Goal: Task Accomplishment & Management: Complete application form

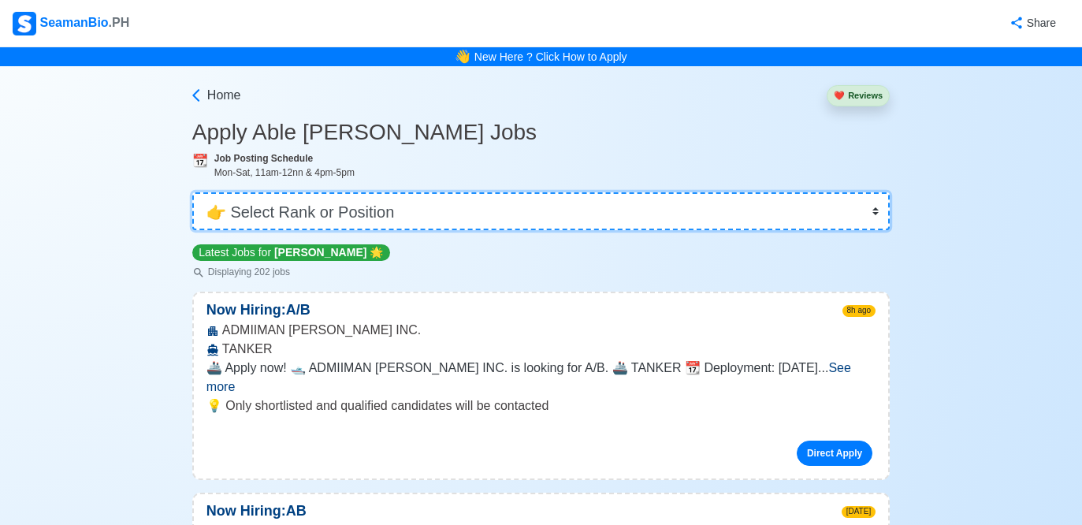
click at [389, 202] on select "👉 Select Rank or Position Master Chief Officer 2nd Officer 3rd Officer Junior O…" at bounding box center [540, 211] width 697 height 38
select select "Ordinary [PERSON_NAME]"
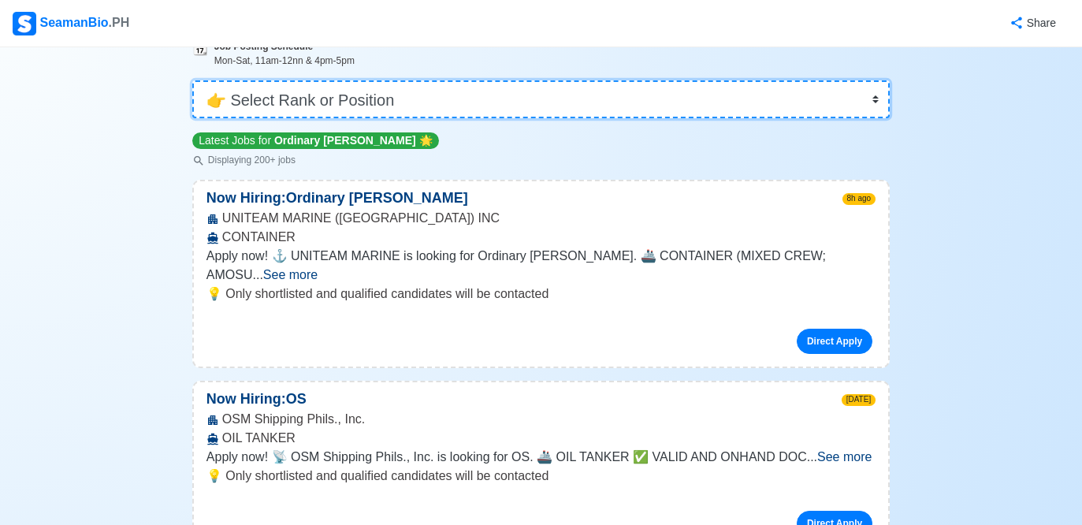
scroll to position [156, 0]
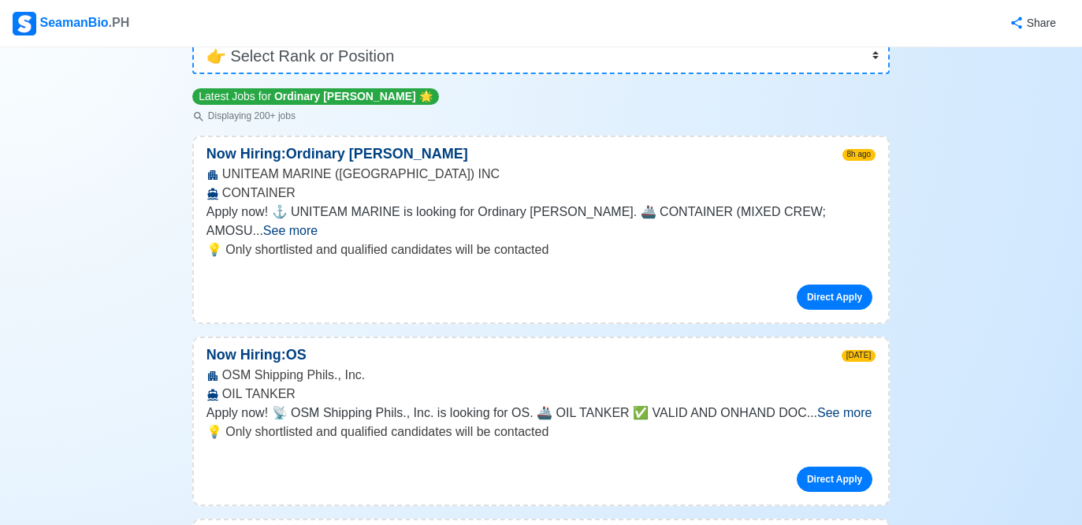
click at [318, 224] on span "See more" at bounding box center [290, 230] width 54 height 13
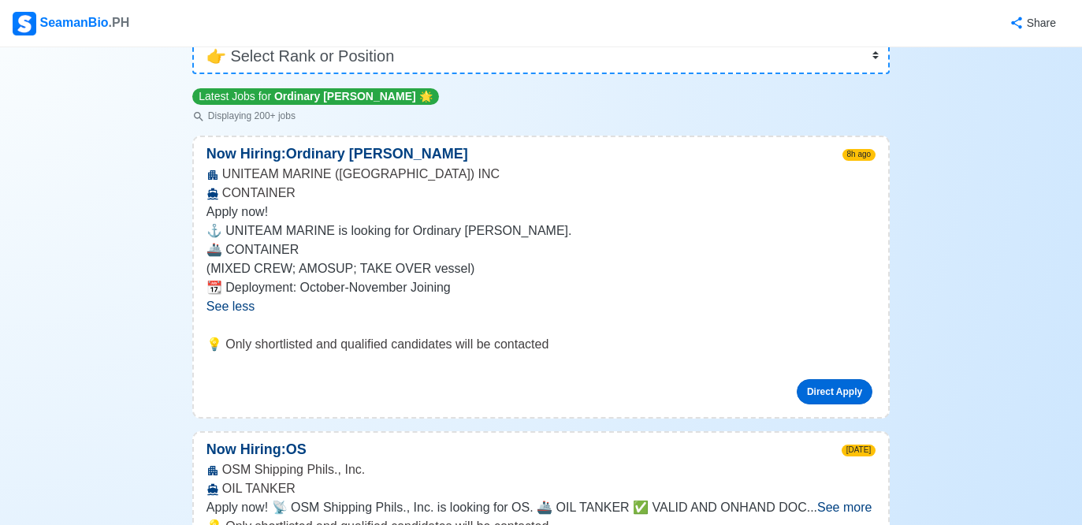
click at [824, 392] on link "Direct Apply" at bounding box center [835, 391] width 76 height 25
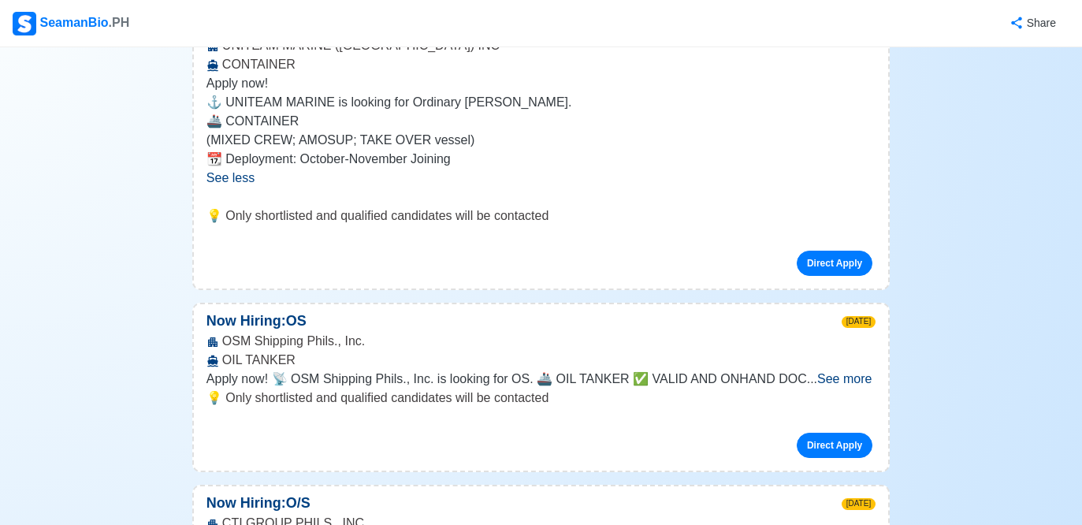
click at [825, 378] on span "See more" at bounding box center [844, 378] width 54 height 13
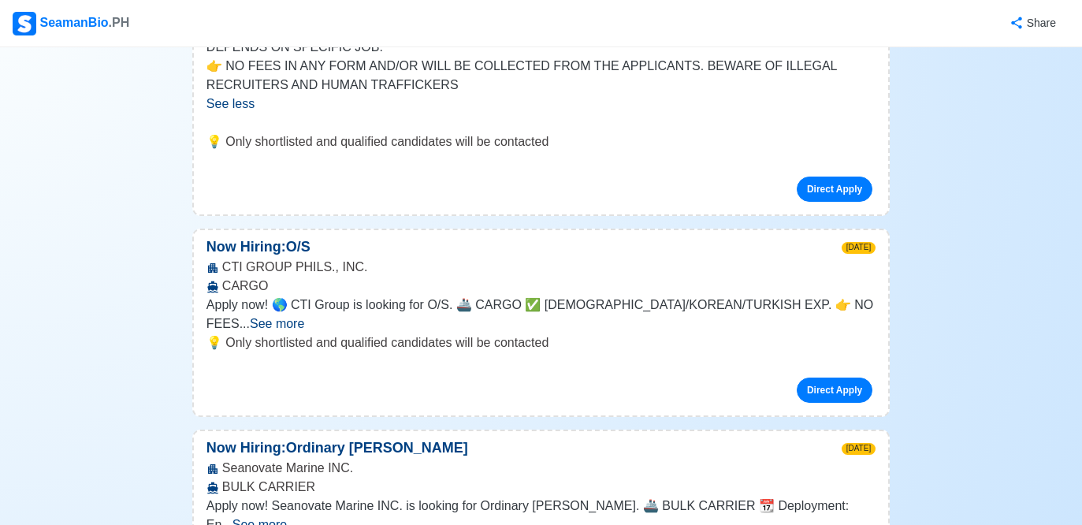
scroll to position [662, 0]
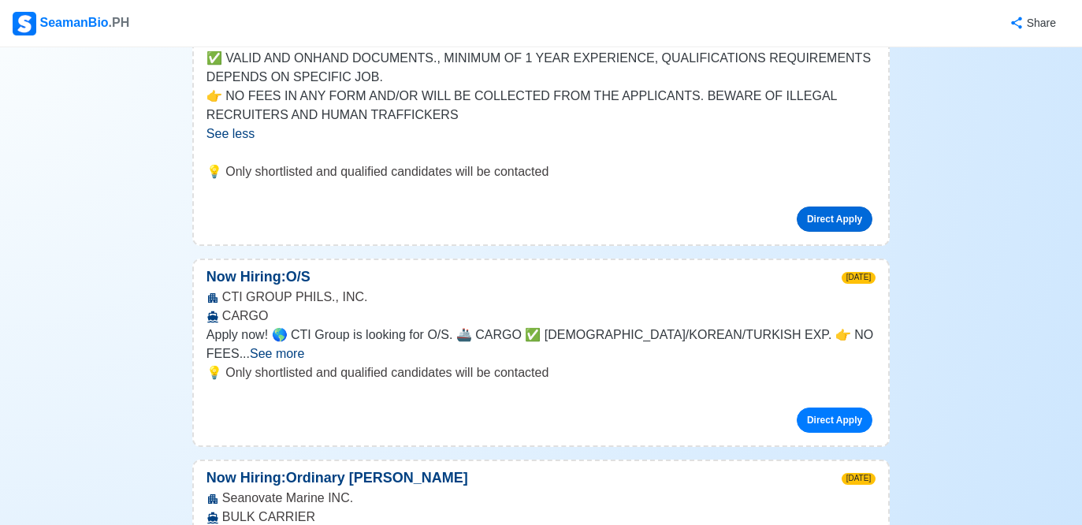
click at [831, 218] on link "Direct Apply" at bounding box center [835, 218] width 76 height 25
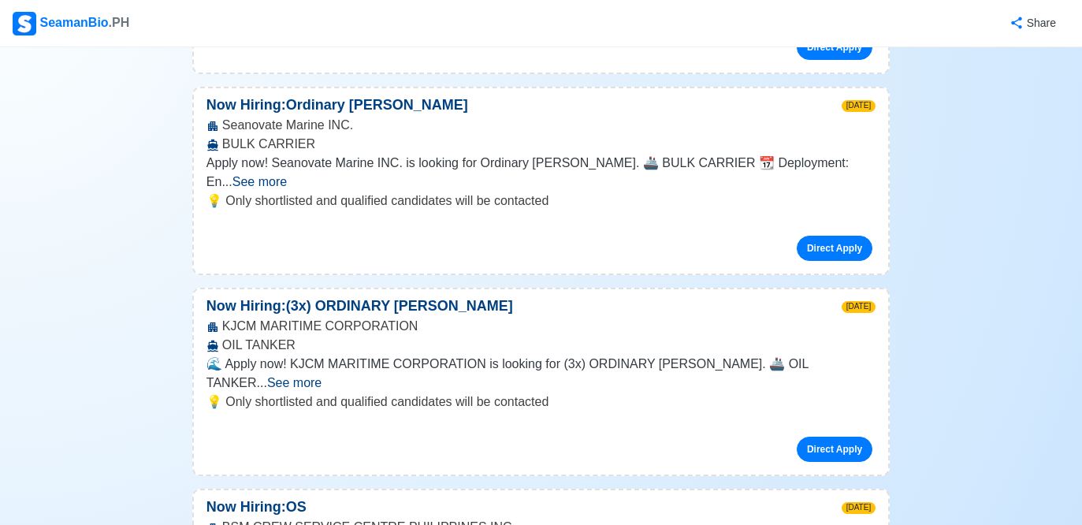
scroll to position [1004, 0]
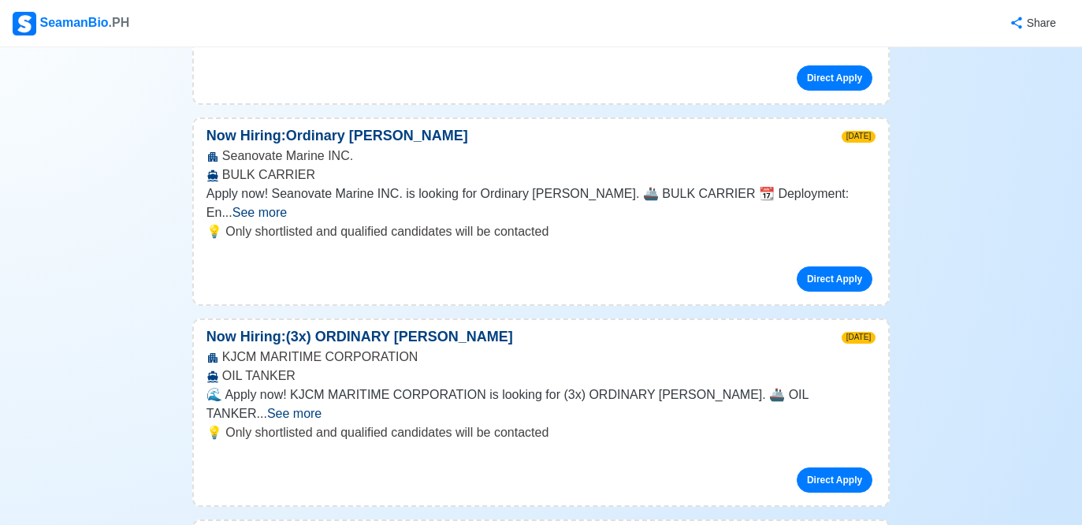
click at [287, 206] on span "See more" at bounding box center [259, 212] width 54 height 13
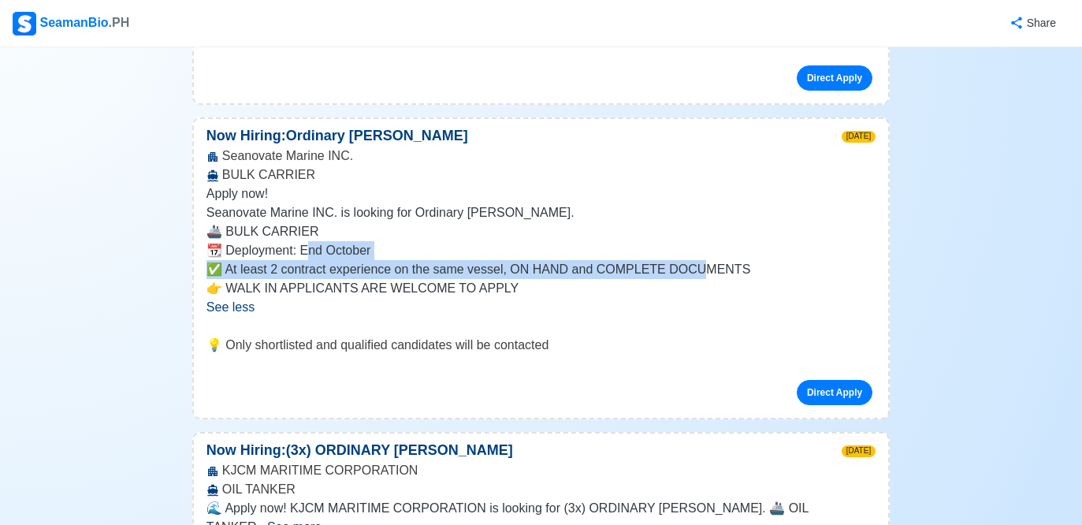
drag, startPoint x: 303, startPoint y: 233, endPoint x: 702, endPoint y: 251, distance: 399.9
click at [702, 251] on span "Apply now! Seanovate Marine INC. is looking for Ordinary [PERSON_NAME]. 🚢 BULK …" at bounding box center [540, 240] width 669 height 113
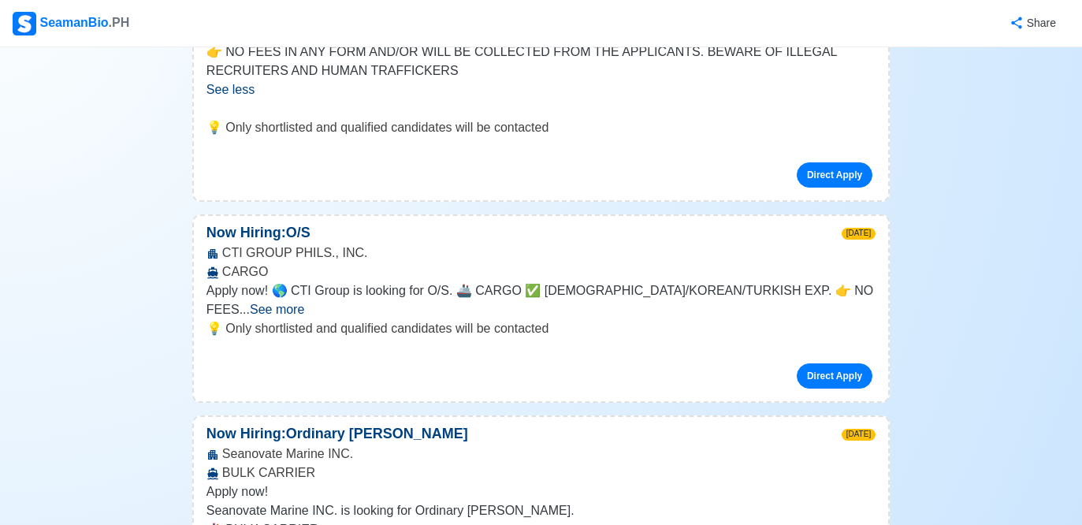
scroll to position [643, 0]
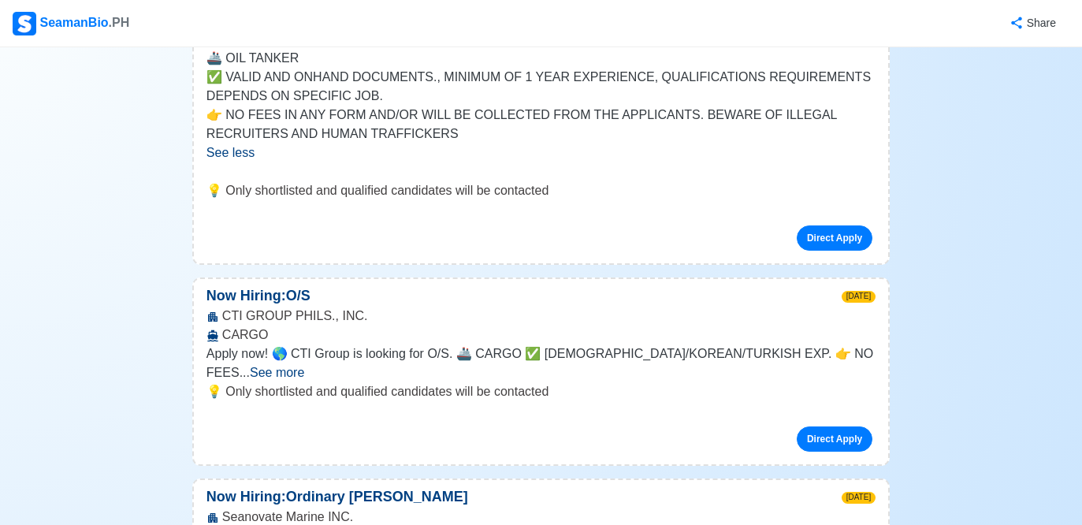
click at [304, 366] on span "See more" at bounding box center [277, 372] width 54 height 13
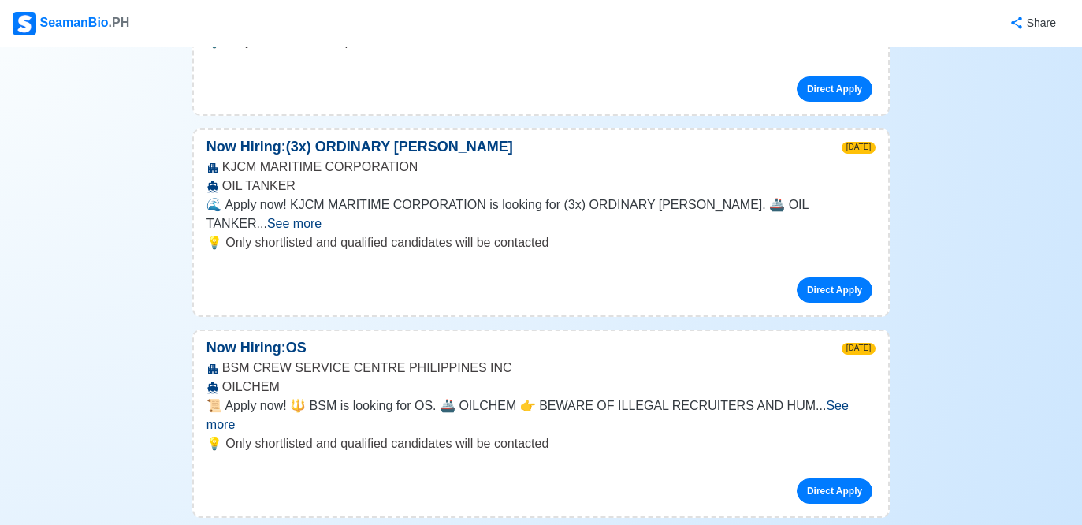
scroll to position [1471, 0]
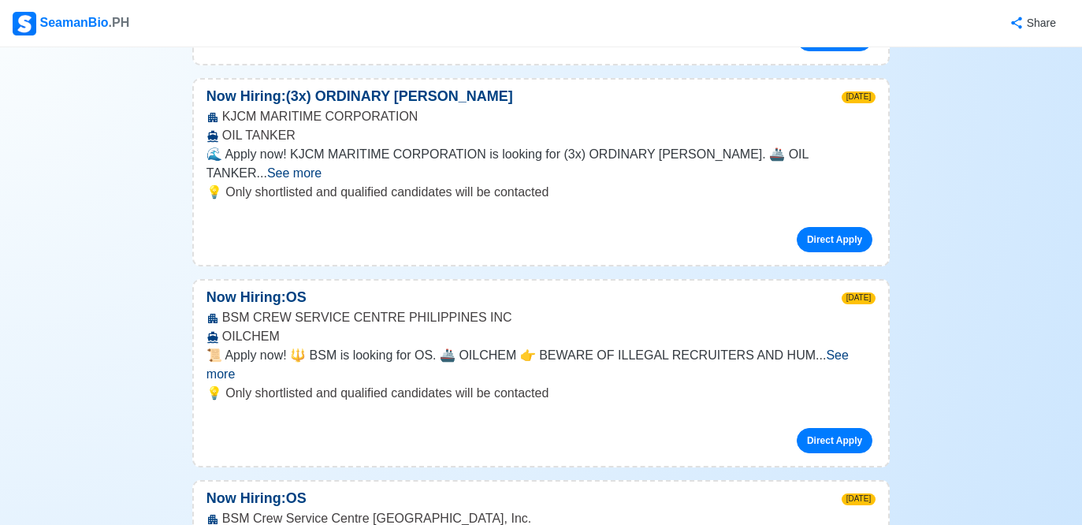
click at [321, 166] on span "See more" at bounding box center [294, 172] width 54 height 13
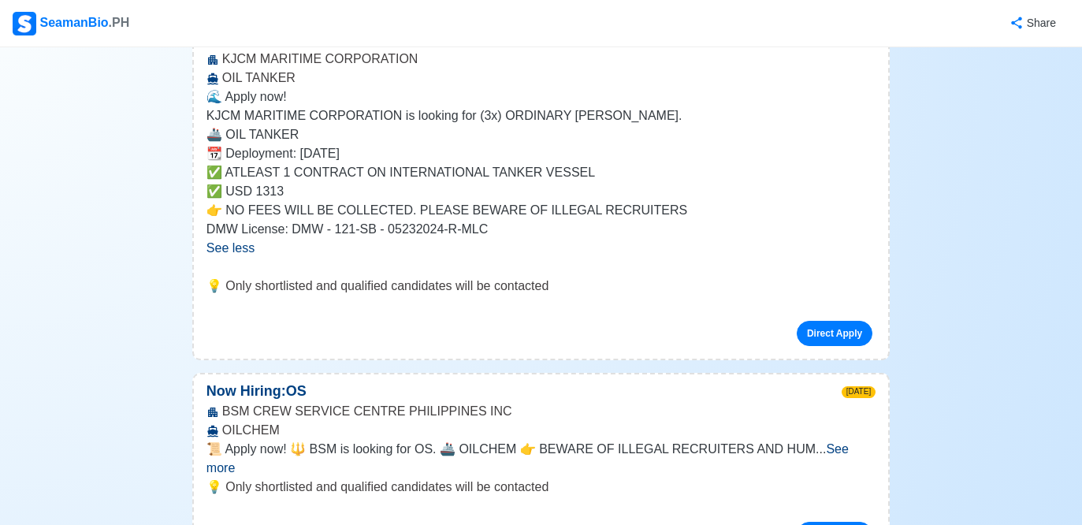
scroll to position [1613, 0]
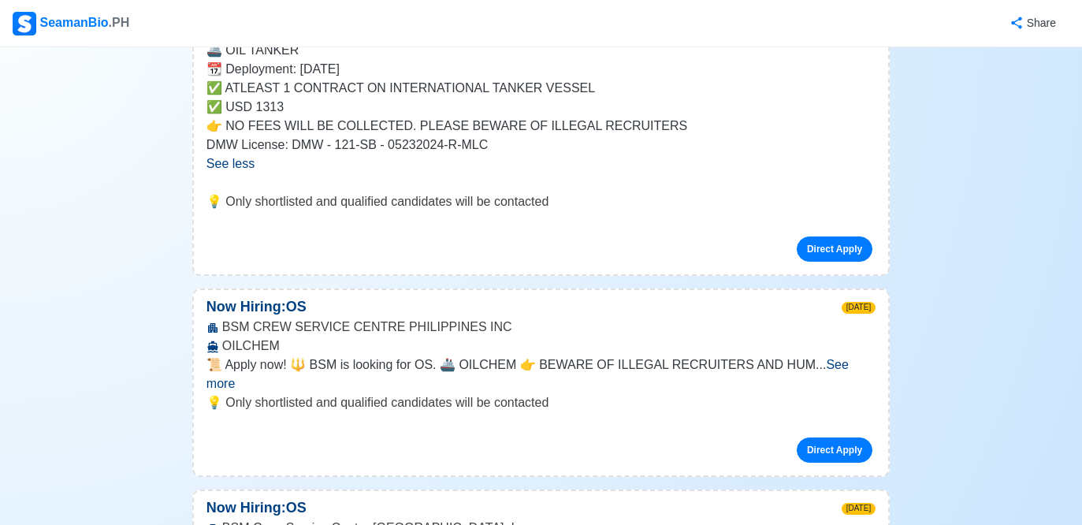
click at [842, 364] on span "See more" at bounding box center [527, 374] width 642 height 32
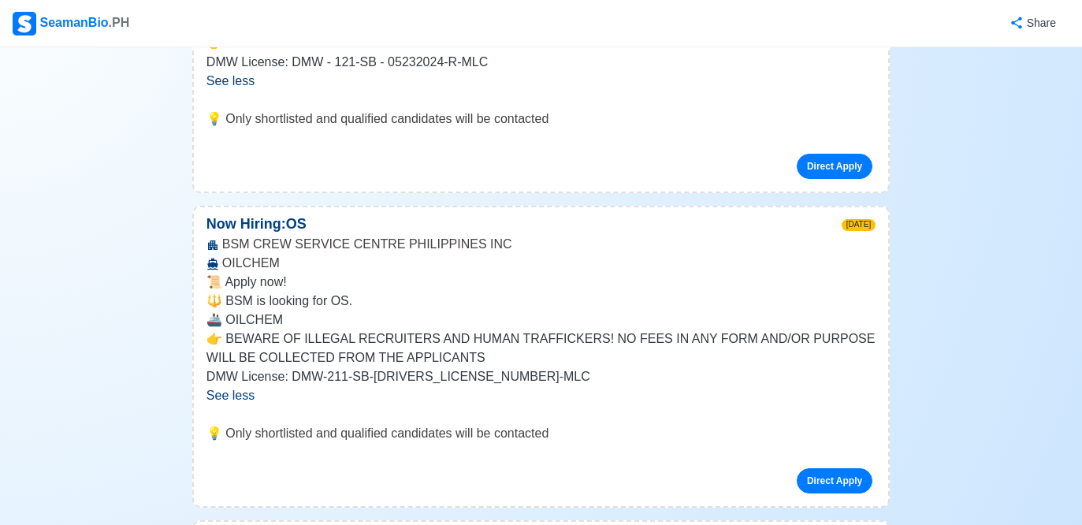
scroll to position [1957, 0]
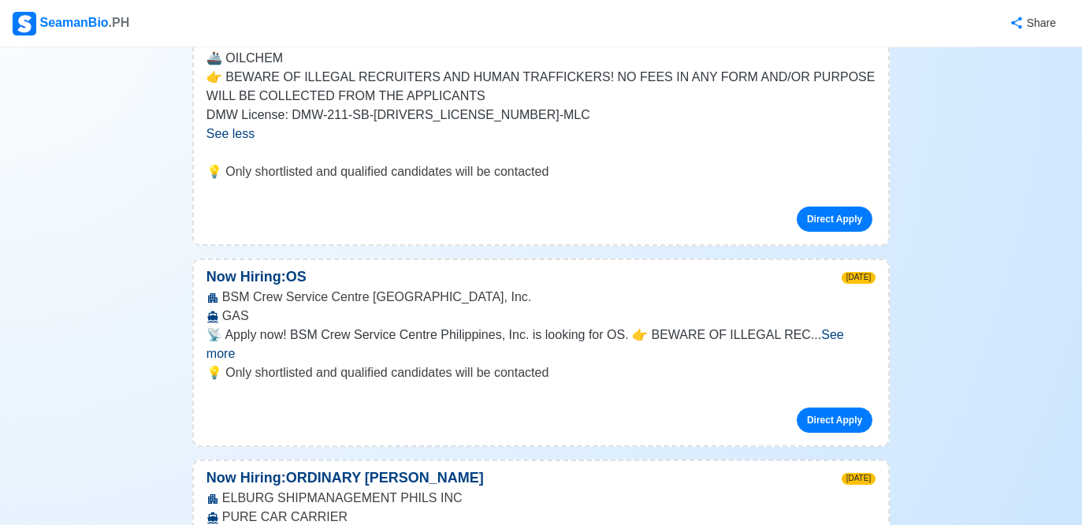
click at [844, 337] on span "See more" at bounding box center [524, 344] width 637 height 32
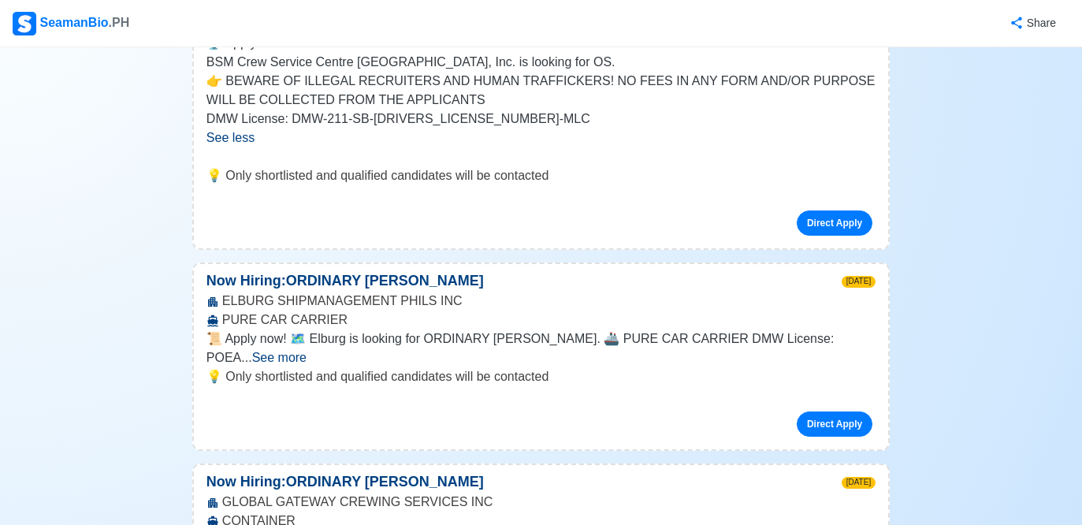
scroll to position [2365, 0]
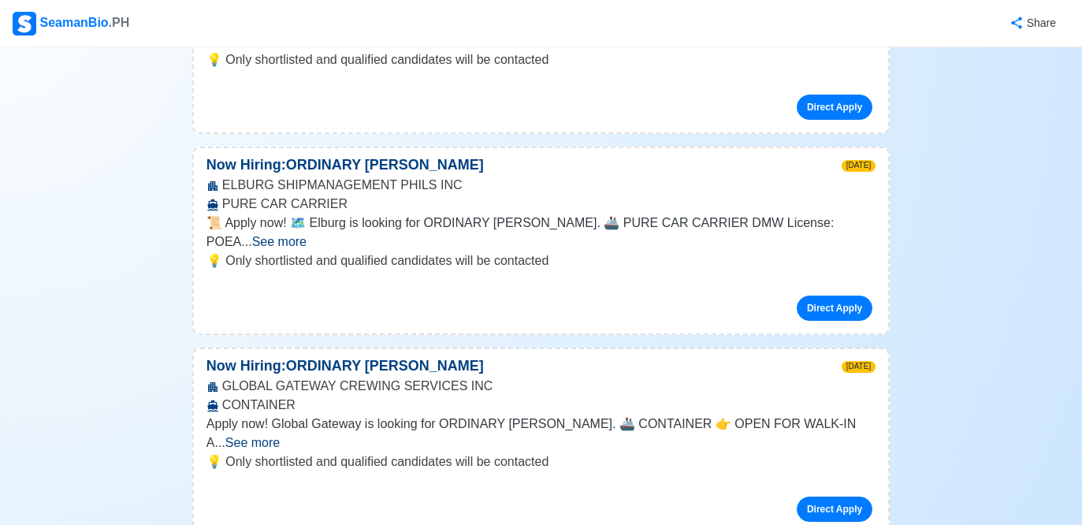
click at [306, 235] on span "See more" at bounding box center [279, 241] width 54 height 13
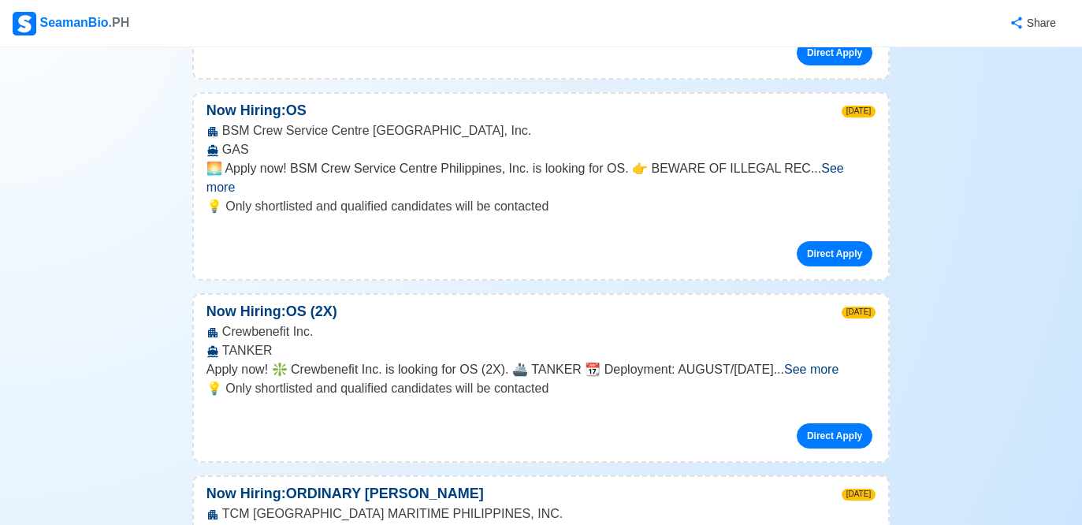
scroll to position [3170, 0]
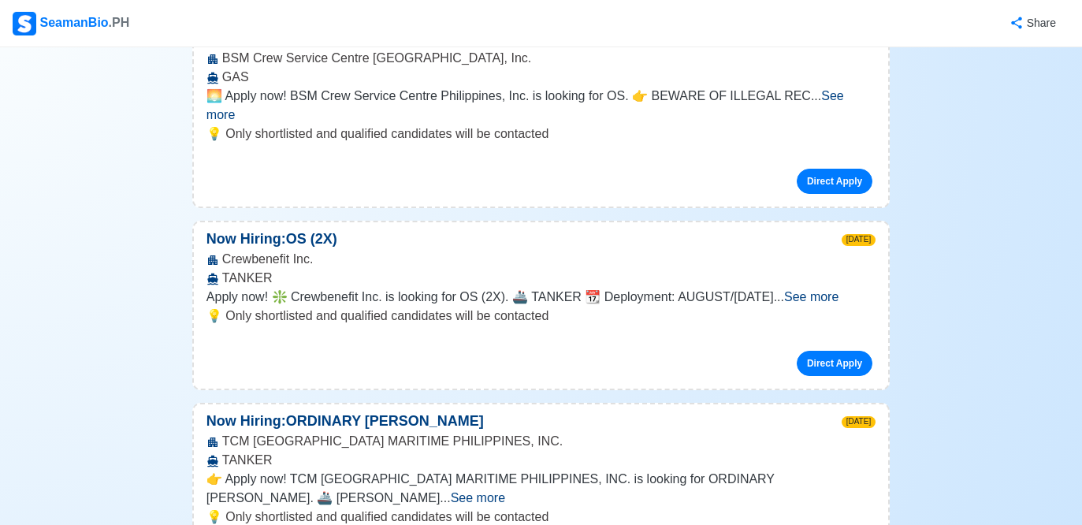
click at [838, 290] on span "See more" at bounding box center [811, 296] width 54 height 13
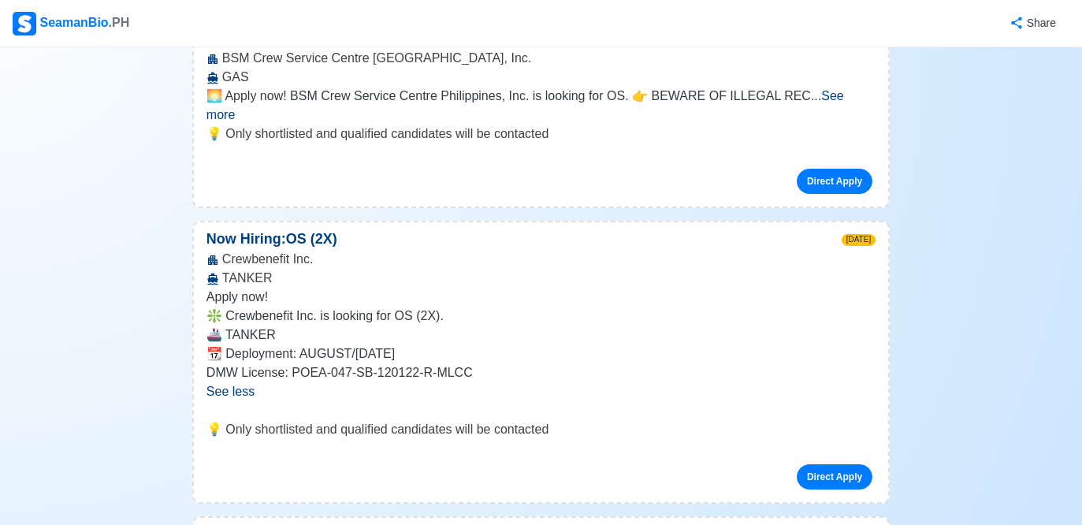
scroll to position [3447, 0]
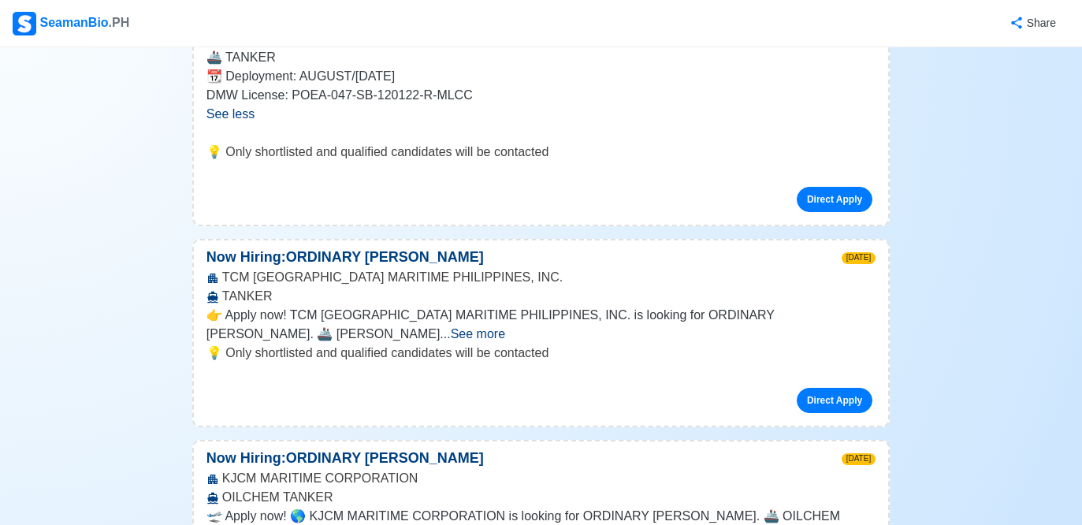
click at [505, 327] on span "See more" at bounding box center [478, 333] width 54 height 13
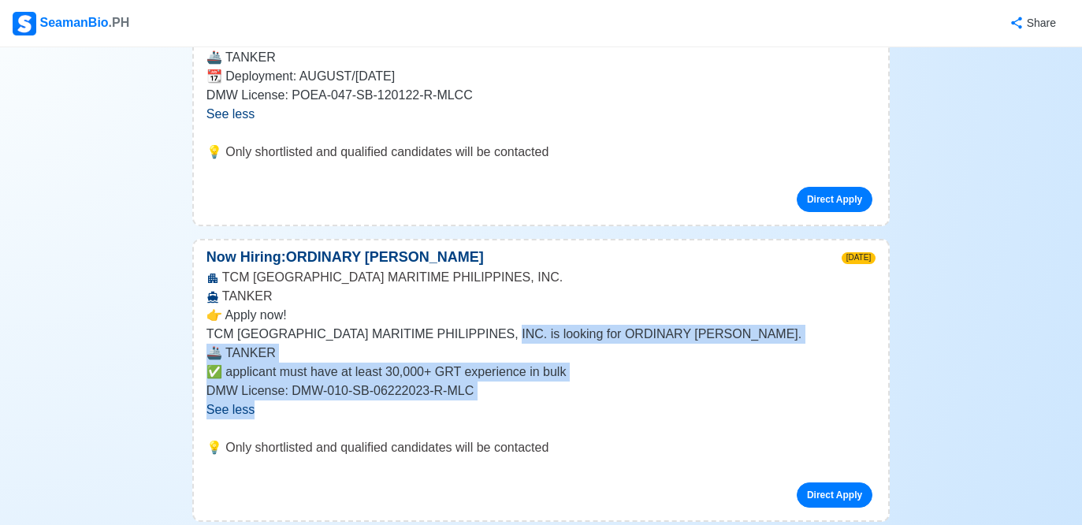
drag, startPoint x: 486, startPoint y: 272, endPoint x: 581, endPoint y: 351, distance: 123.6
click at [581, 351] on div "👉 Apply now! TCM [GEOGRAPHIC_DATA] MARITIME PHILIPPINES, INC. is looking for OR…" at bounding box center [540, 362] width 669 height 113
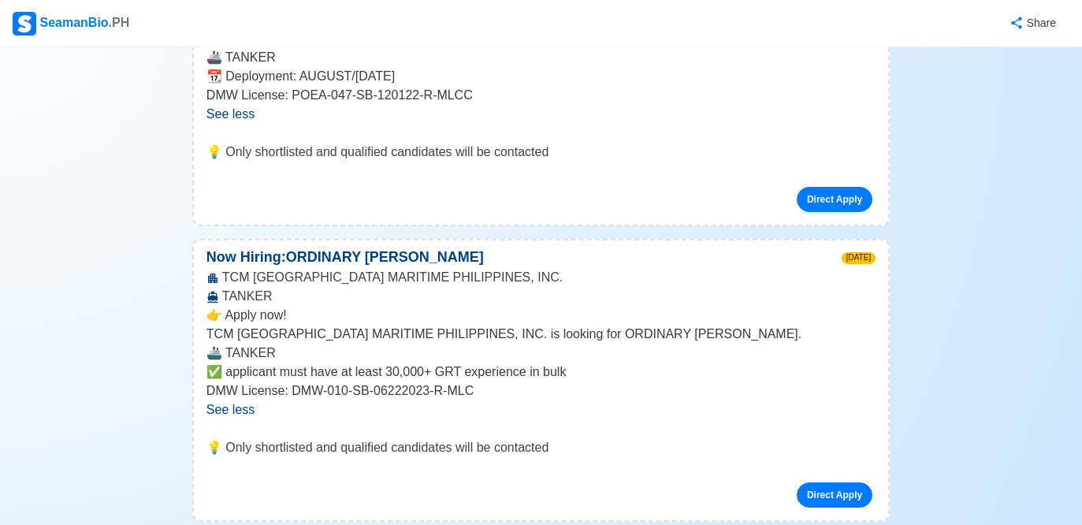
click at [630, 381] on p "DMW License: DMW-010-SB-06222023-R-MLC" at bounding box center [540, 390] width 669 height 19
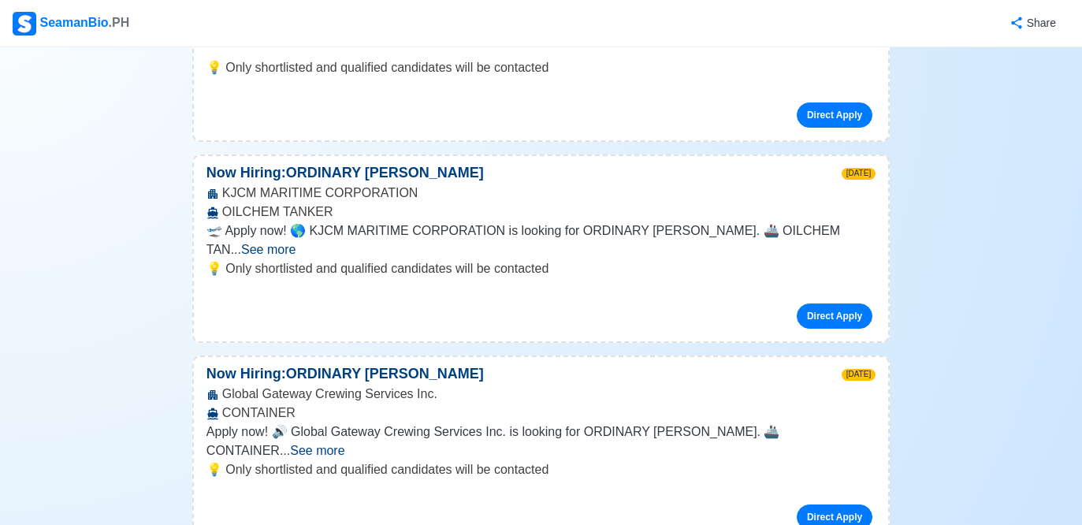
scroll to position [3852, 0]
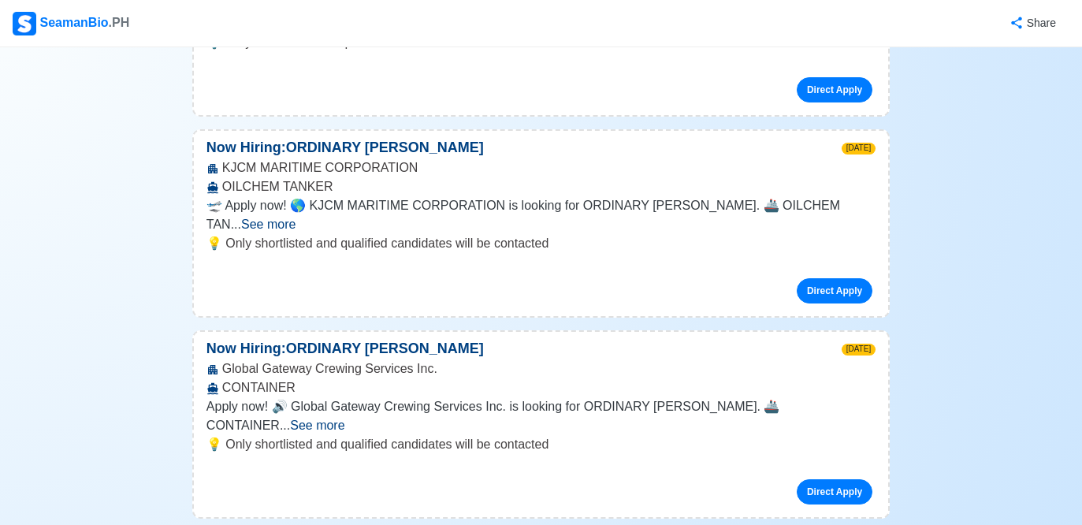
click at [344, 418] on span "See more" at bounding box center [317, 424] width 54 height 13
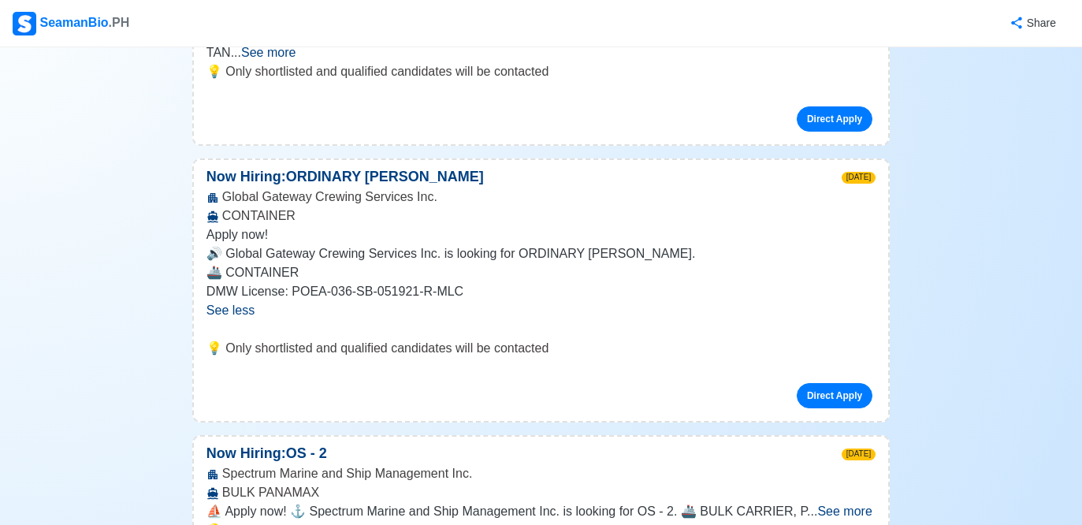
scroll to position [4303, 0]
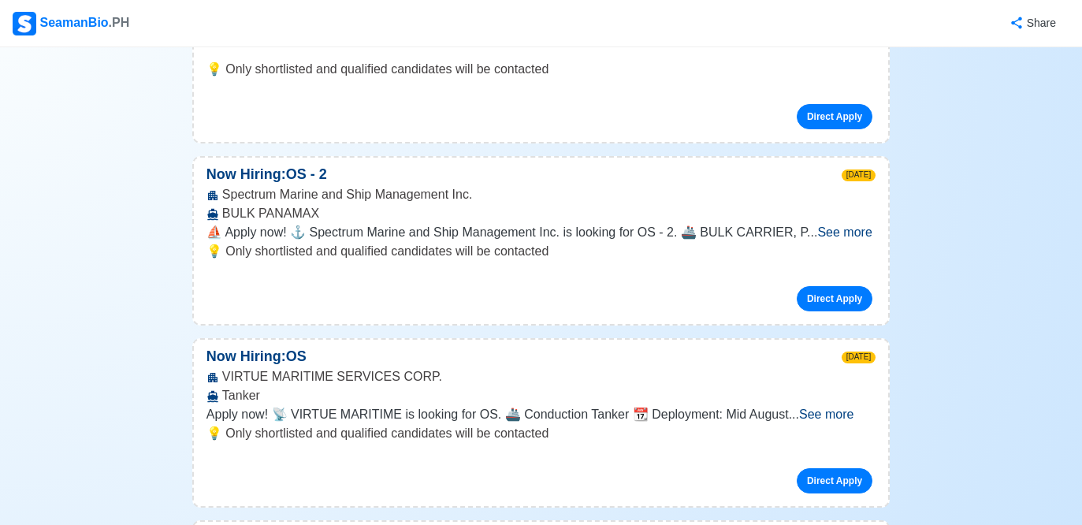
click at [863, 225] on span "See more" at bounding box center [844, 231] width 54 height 13
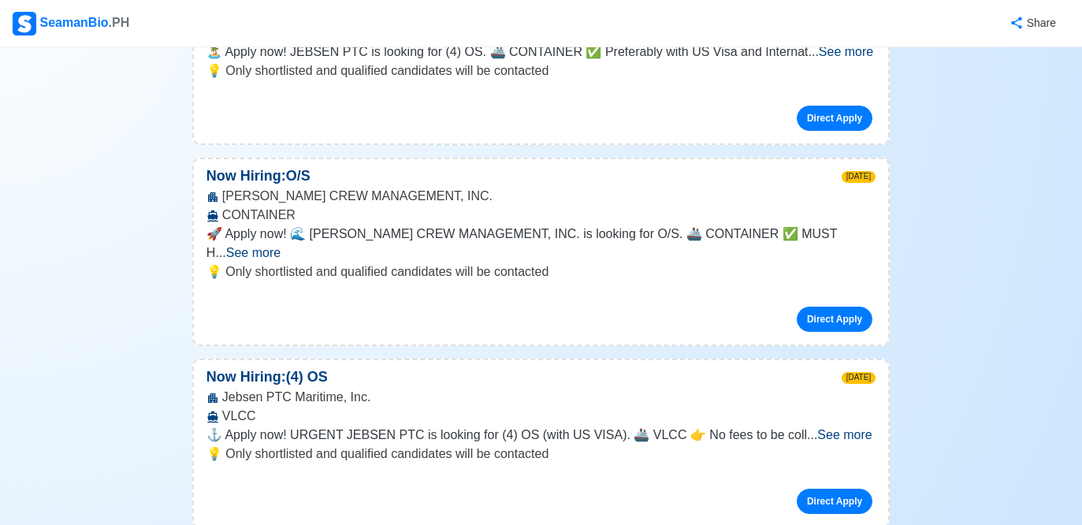
scroll to position [6741, 0]
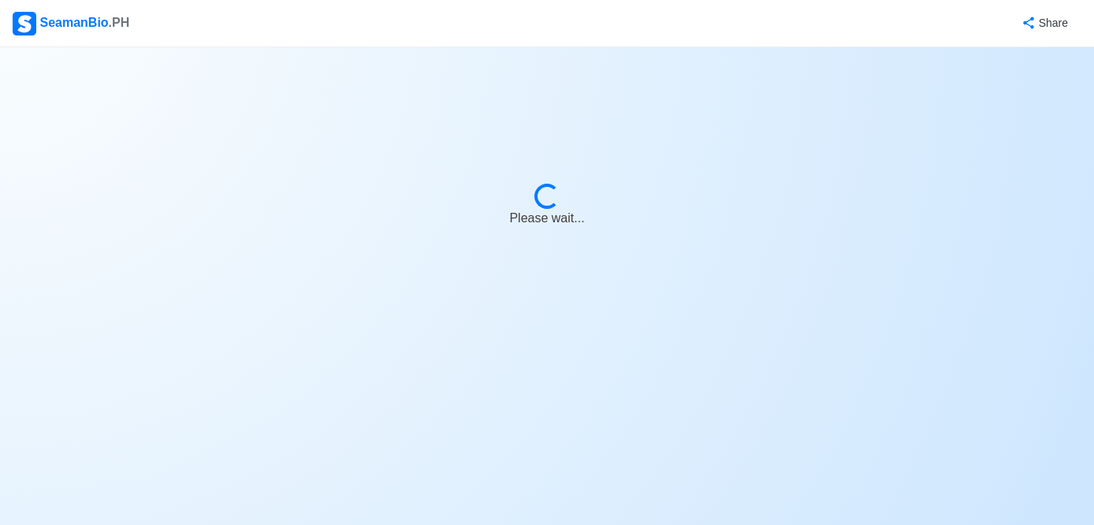
select select "Ordinary [PERSON_NAME]"
